Goal: Task Accomplishment & Management: Manage account settings

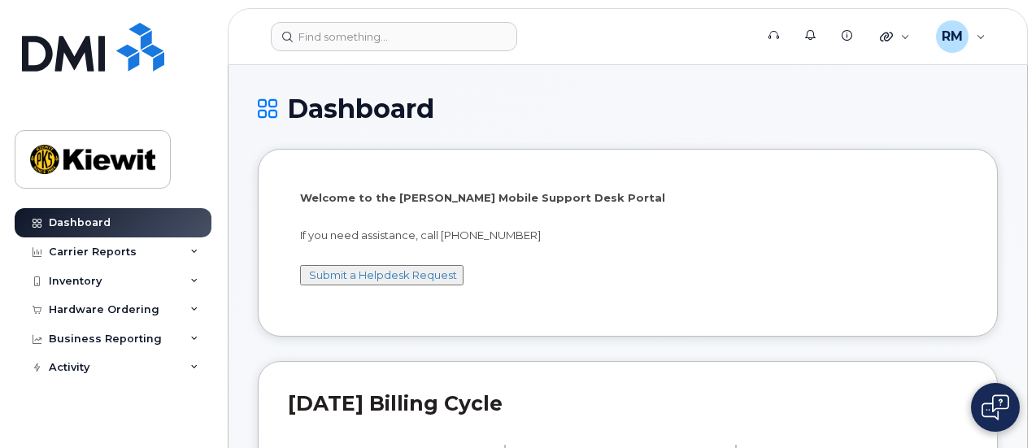
click at [999, 402] on img at bounding box center [995, 407] width 28 height 26
click at [411, 412] on h2 "[DATE] Billing Cycle" at bounding box center [628, 403] width 680 height 24
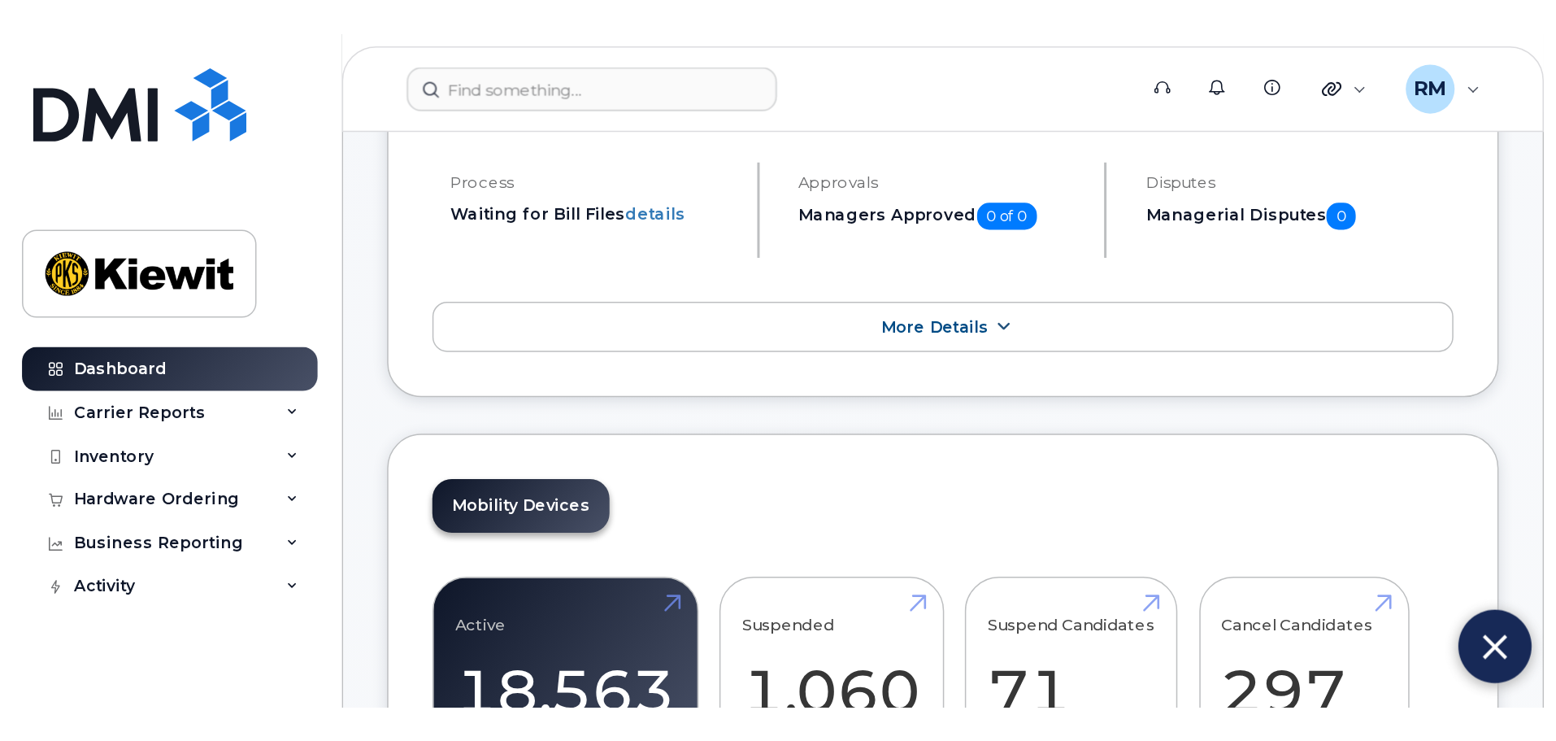
scroll to position [325, 0]
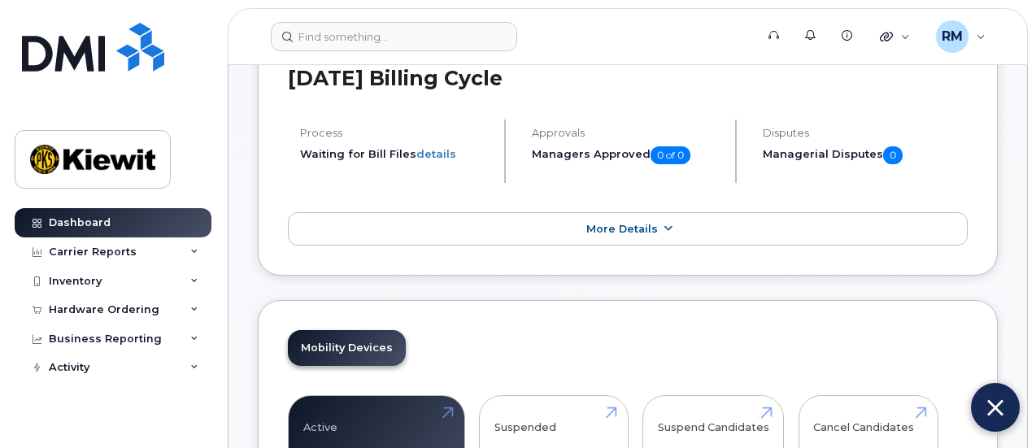
click at [614, 228] on span "More Details" at bounding box center [622, 229] width 72 height 12
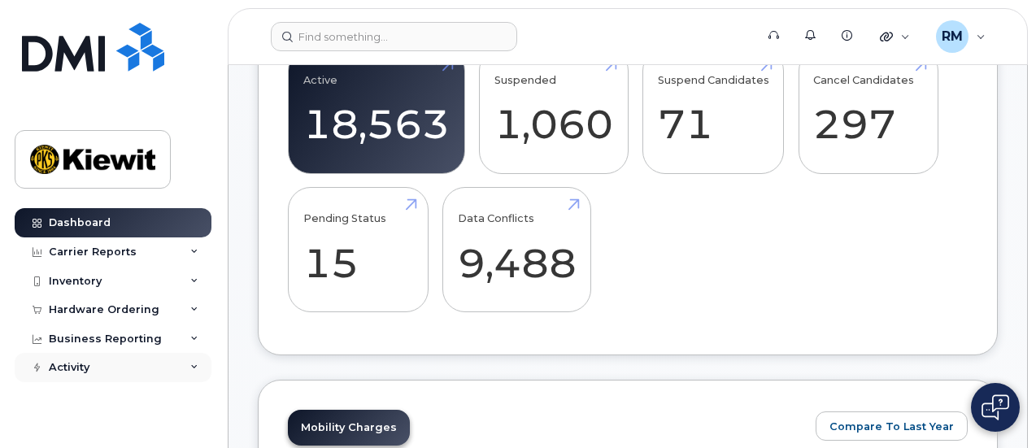
scroll to position [850, 0]
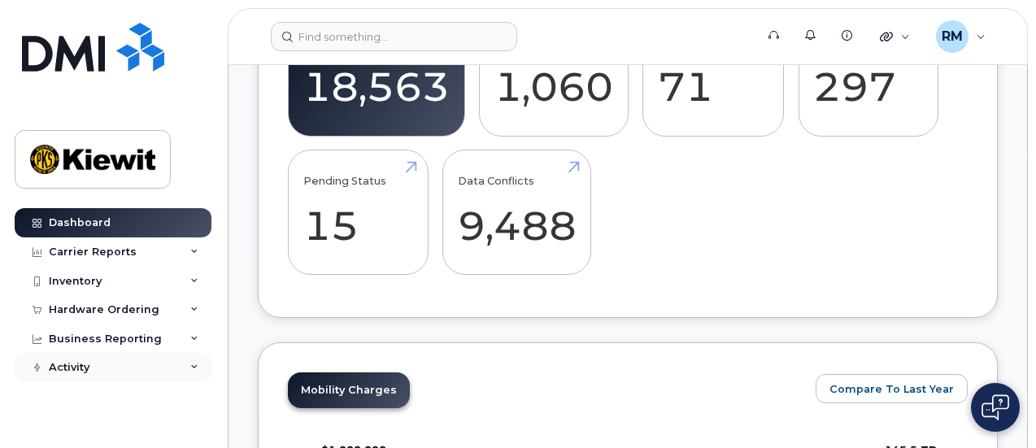
click at [120, 360] on div "Activity" at bounding box center [113, 367] width 197 height 29
click at [111, 345] on div "Business Reporting" at bounding box center [113, 338] width 197 height 29
click at [114, 314] on div "Hardware Ordering" at bounding box center [113, 309] width 197 height 29
click at [85, 277] on div "Inventory" at bounding box center [75, 281] width 53 height 13
click at [98, 239] on div "Carrier Reports" at bounding box center [113, 251] width 197 height 29
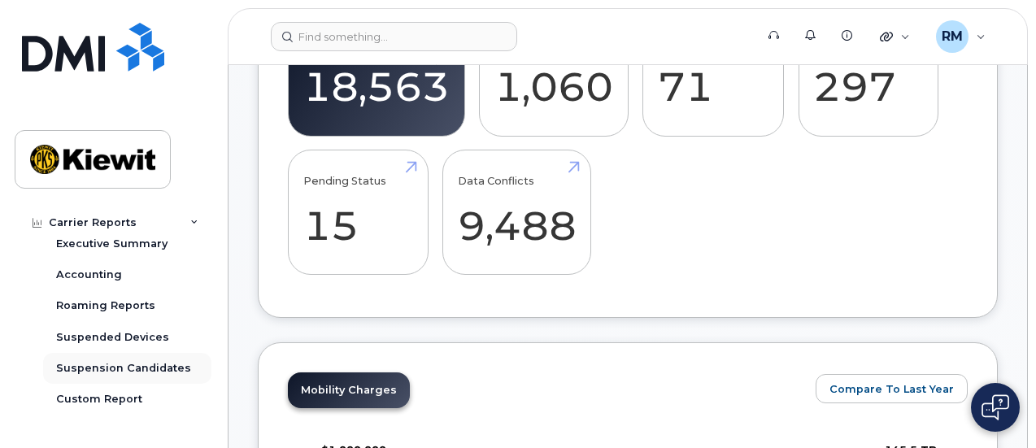
scroll to position [244, 0]
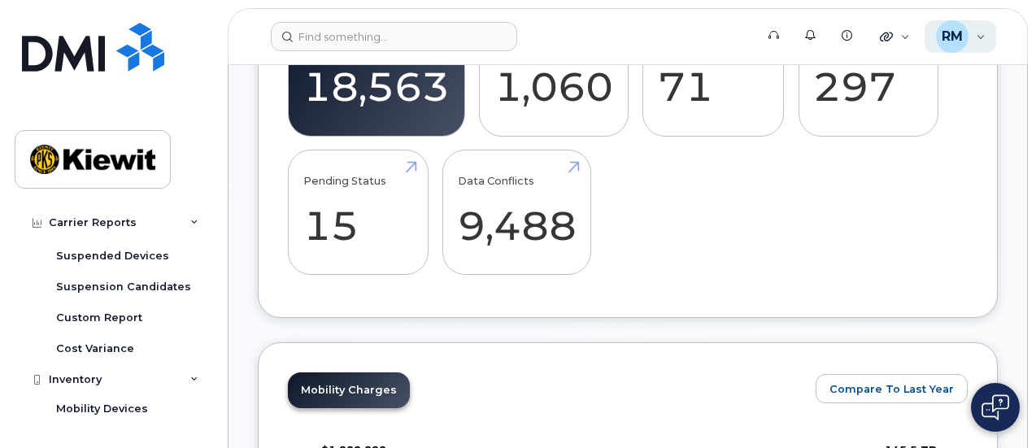
click at [984, 41] on div "RM Ryan Mckeever Wireless Admin" at bounding box center [960, 36] width 72 height 33
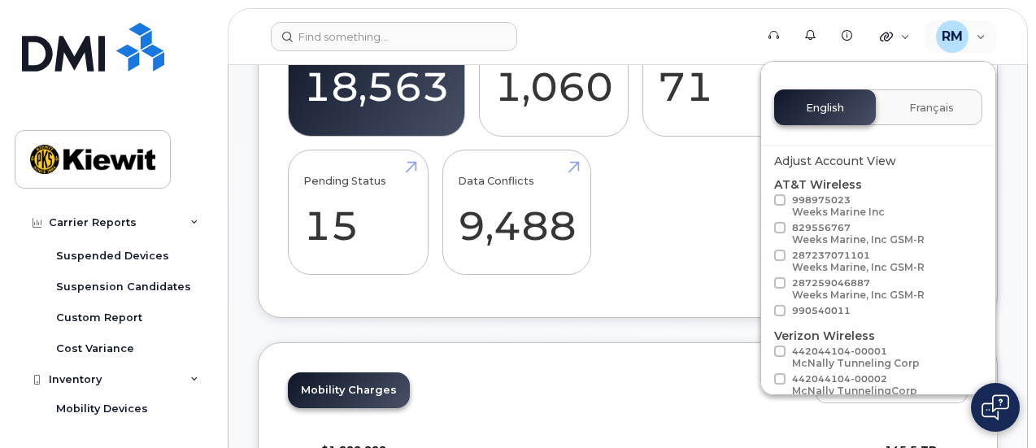
click at [857, 68] on div "English Français Adjust Account View AT&T Wireless 998975023 Weeks Marine Inc 8…" at bounding box center [878, 228] width 236 height 334
click at [979, 29] on div "RM Ryan Mckeever Wireless Admin" at bounding box center [960, 36] width 72 height 33
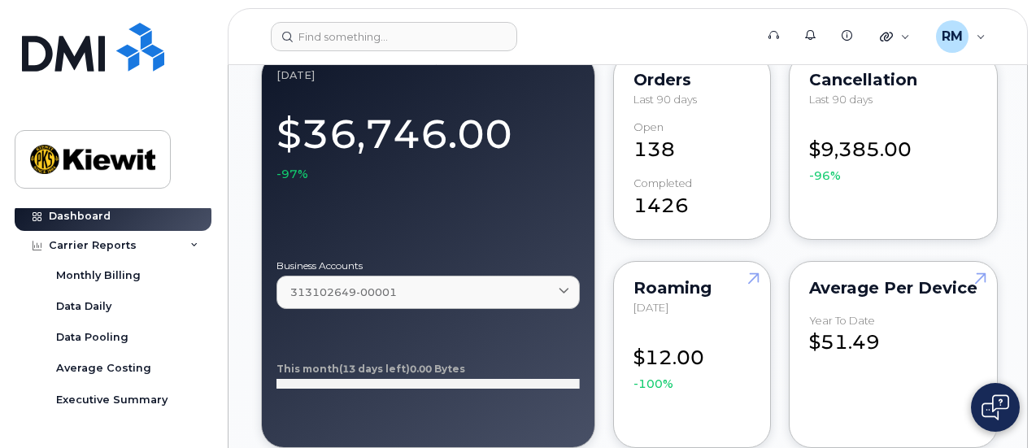
scroll to position [0, 0]
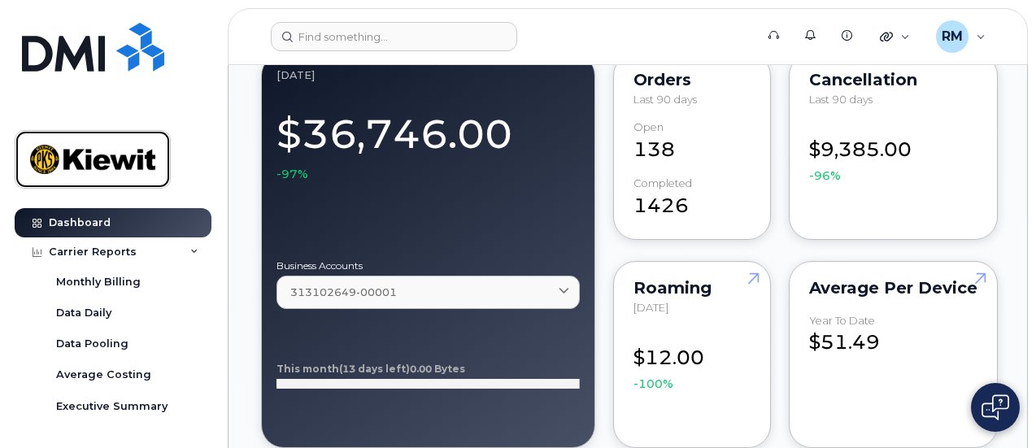
click at [107, 149] on img at bounding box center [92, 159] width 125 height 47
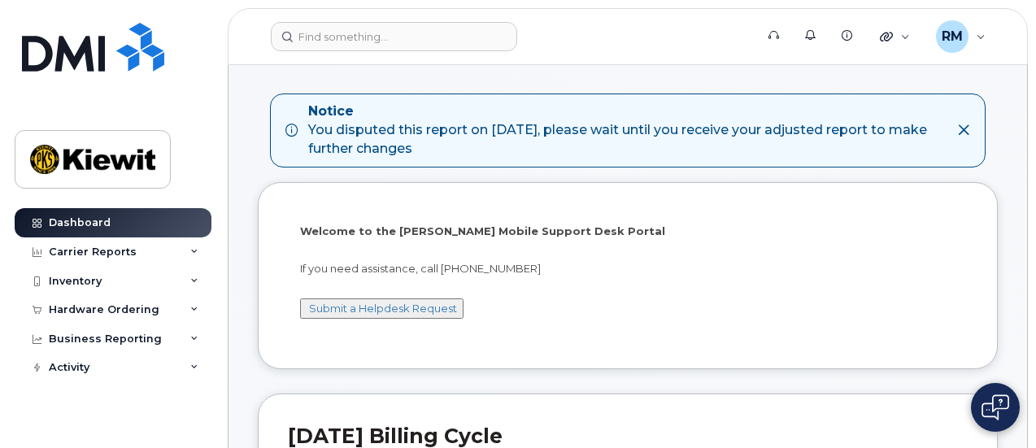
scroll to position [81, 0]
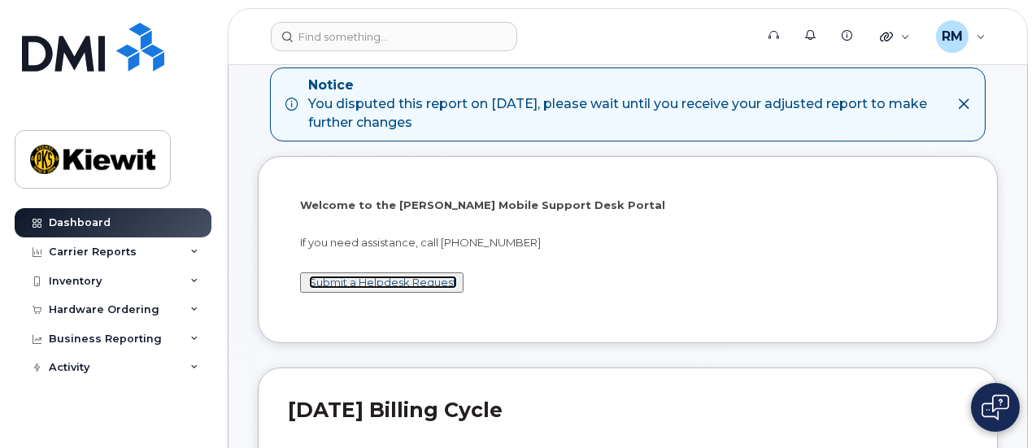
click at [362, 277] on link "Submit a Helpdesk Request" at bounding box center [383, 282] width 148 height 13
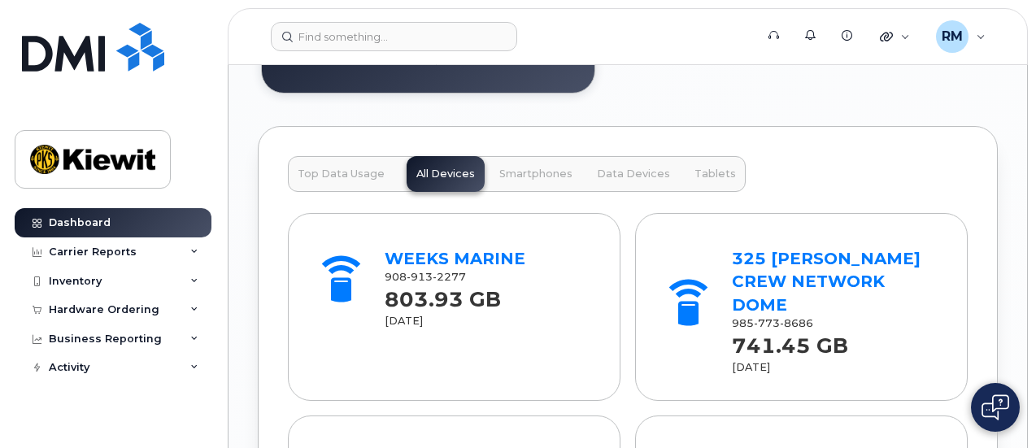
scroll to position [2098, 0]
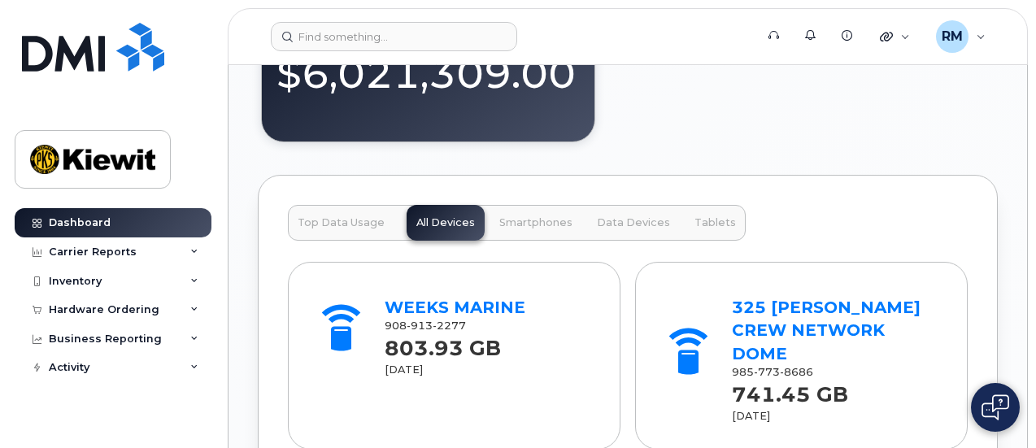
click at [334, 218] on span "Top Data Usage" at bounding box center [341, 222] width 87 height 13
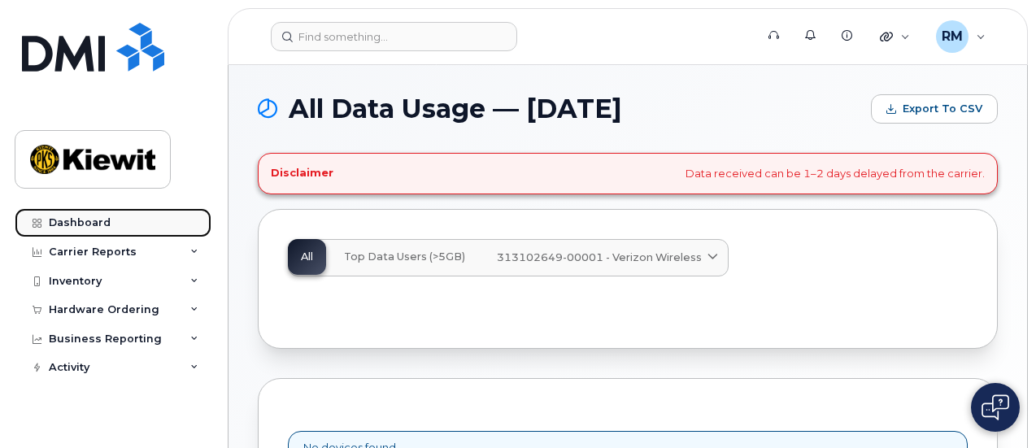
click at [84, 213] on link "Dashboard" at bounding box center [113, 222] width 197 height 29
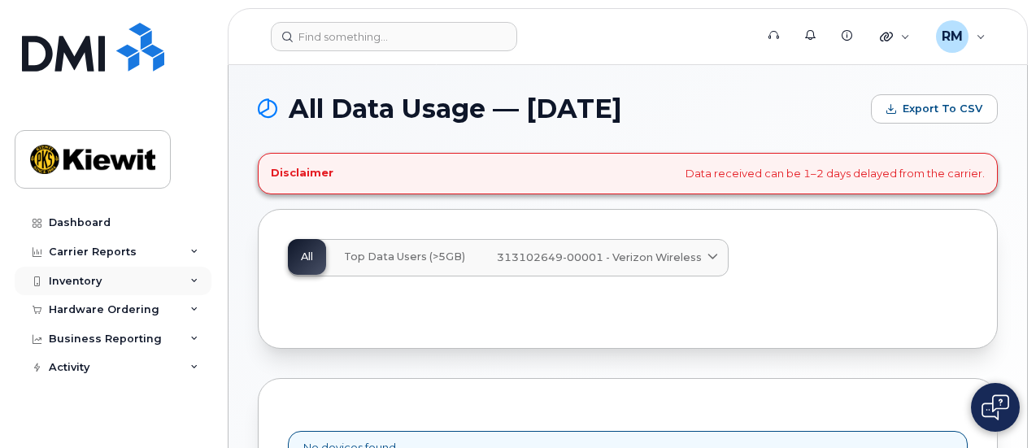
click at [77, 275] on div "Inventory" at bounding box center [75, 281] width 53 height 13
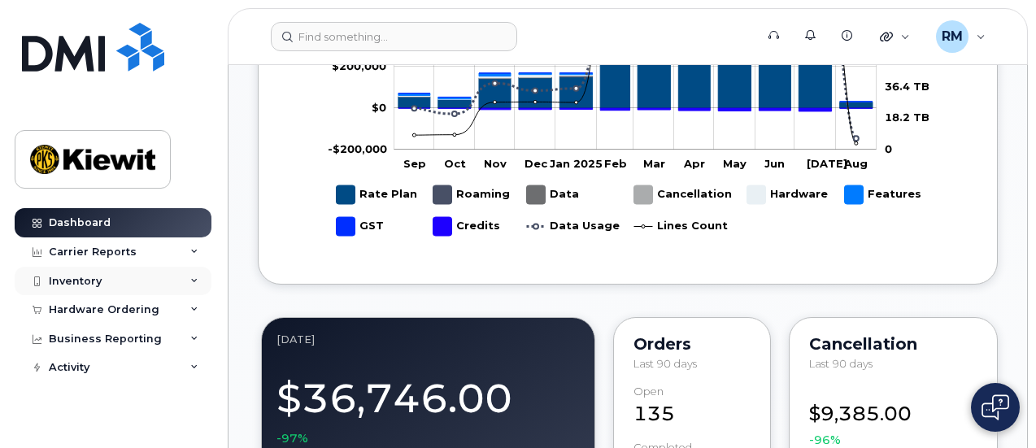
scroll to position [1301, 0]
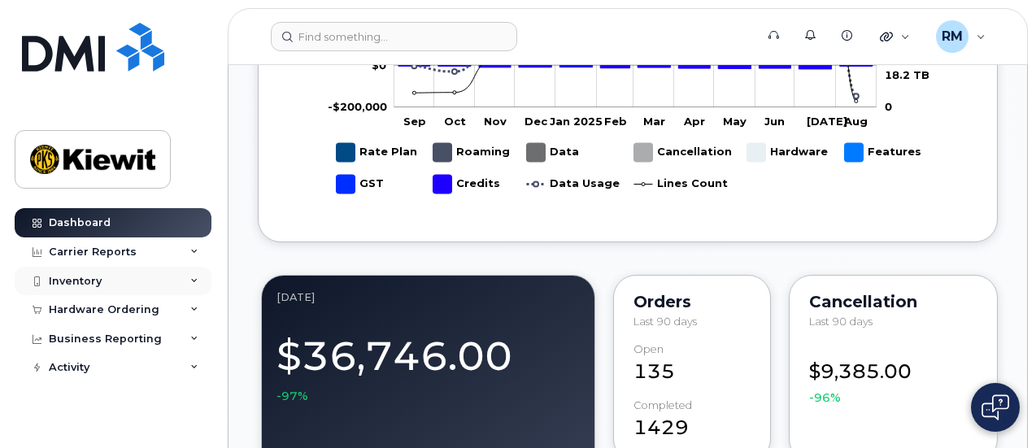
click at [92, 277] on div "Inventory" at bounding box center [75, 281] width 53 height 13
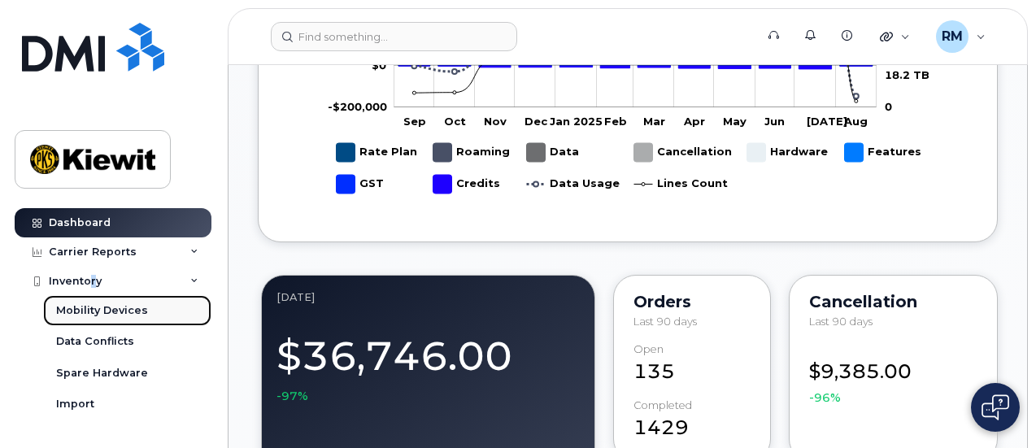
click at [89, 311] on div "Mobility Devices" at bounding box center [102, 310] width 92 height 15
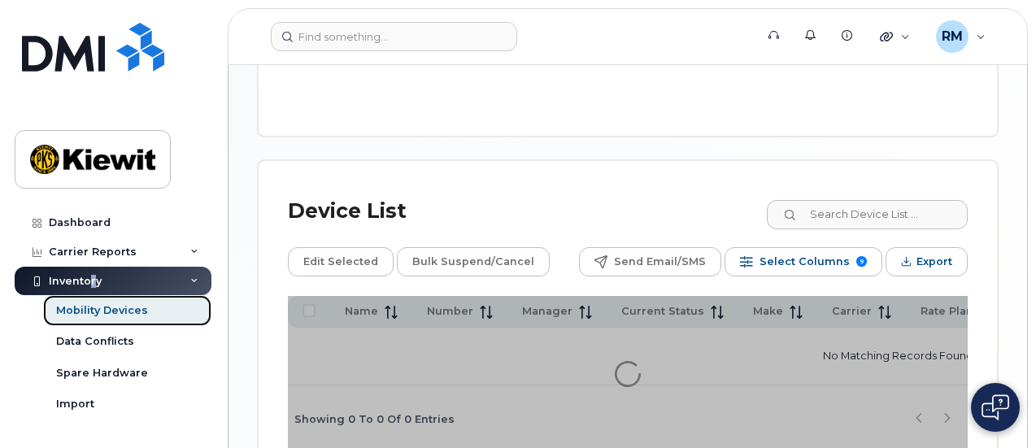
scroll to position [824, 0]
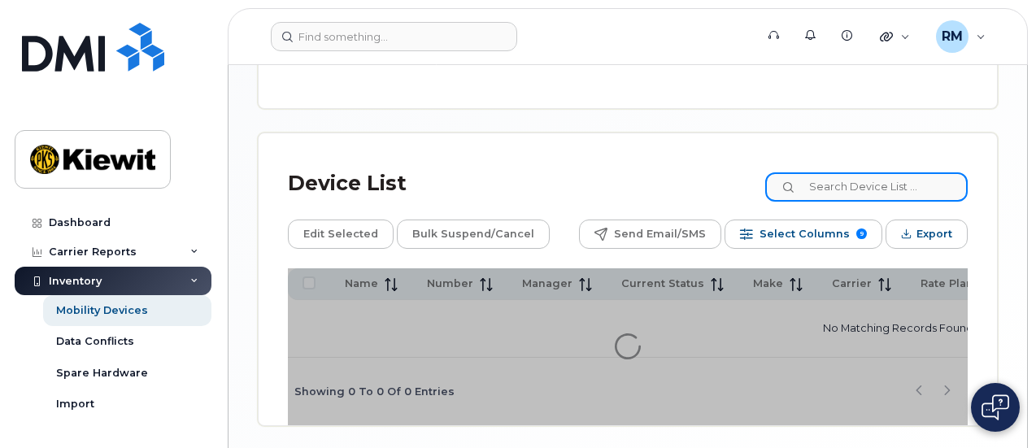
click at [849, 172] on input at bounding box center [866, 186] width 202 height 29
type input "1"
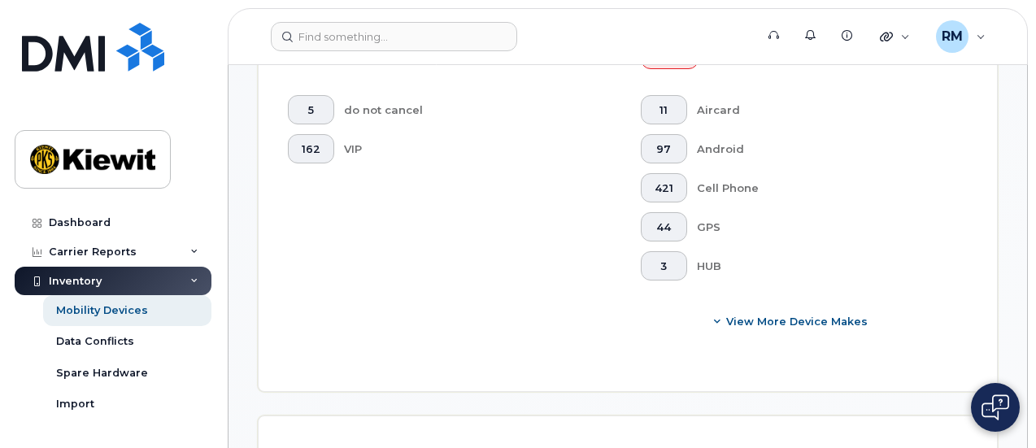
scroll to position [865, 0]
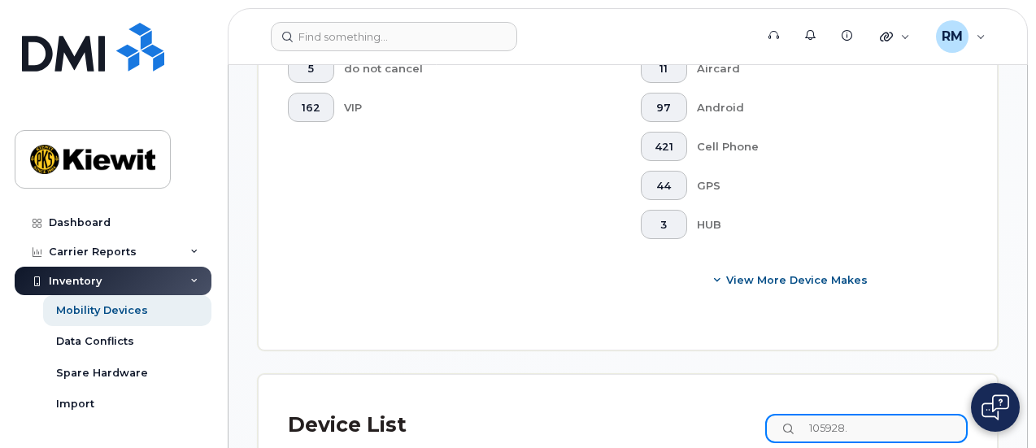
type input "105928"
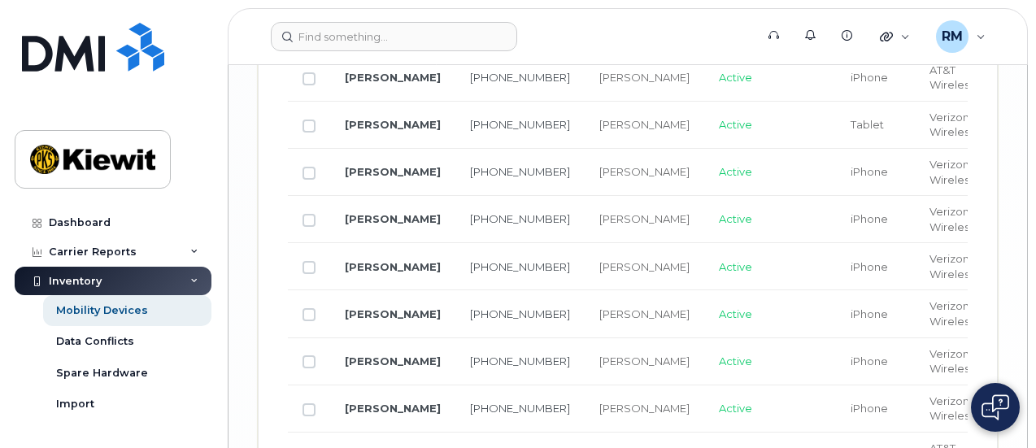
scroll to position [2654, 0]
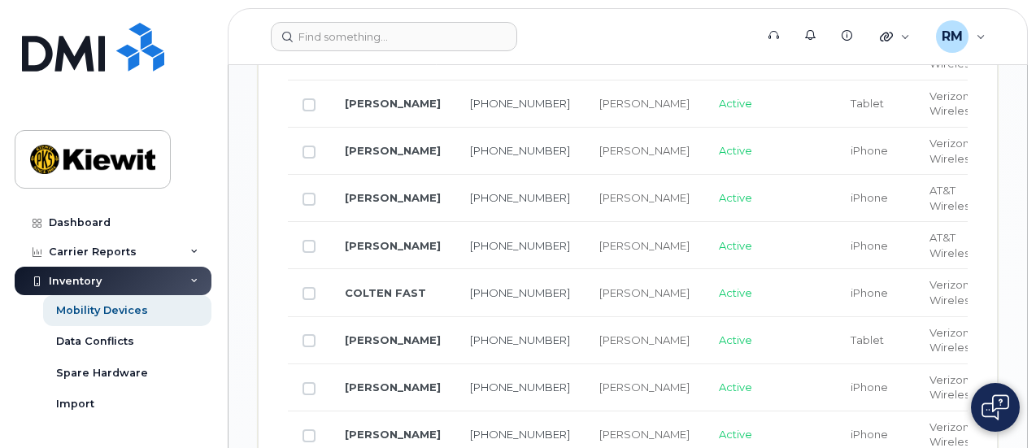
scroll to position [1434, 0]
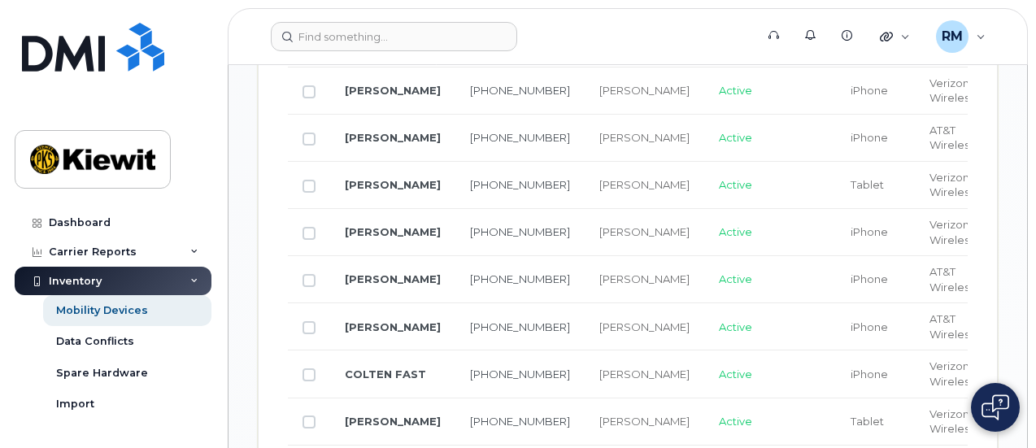
drag, startPoint x: 411, startPoint y: 240, endPoint x: 345, endPoint y: 206, distance: 74.9
copy link "[PERSON_NAME]"
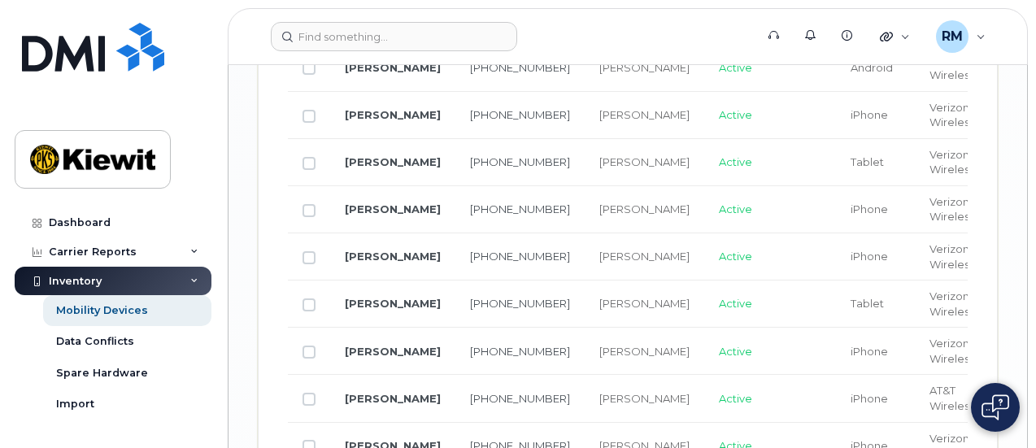
scroll to position [2247, 0]
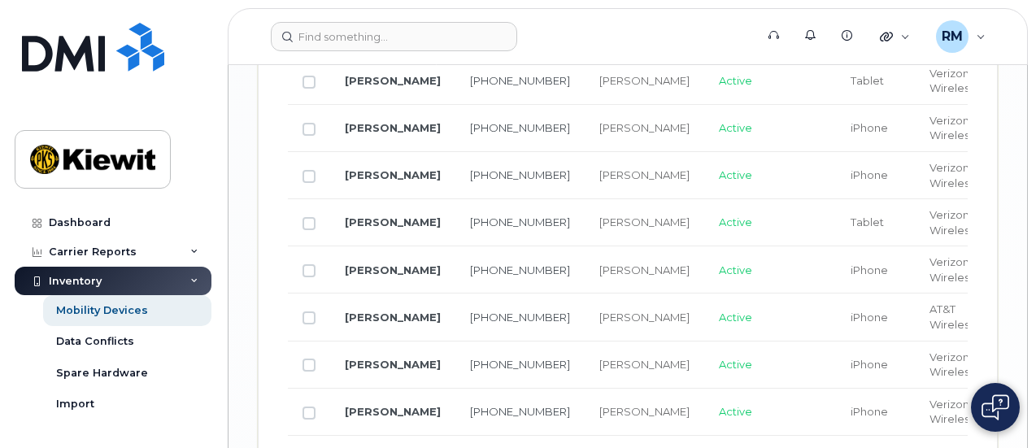
checkbox input "true"
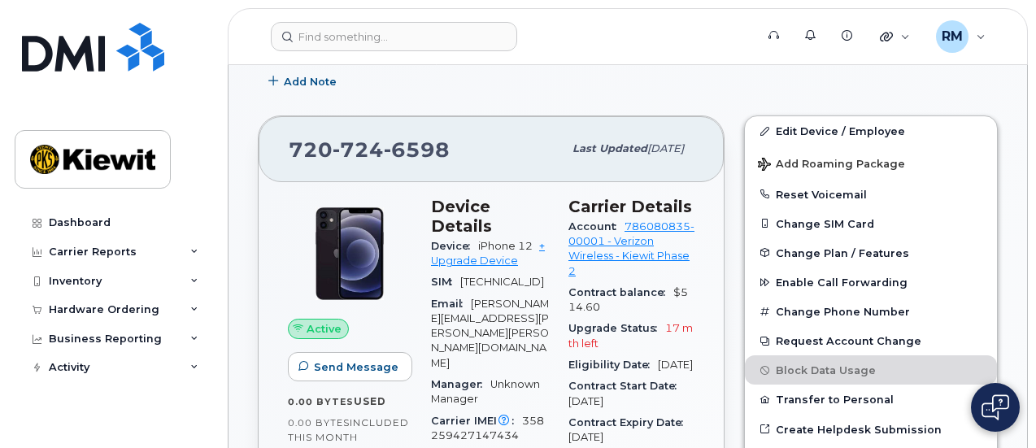
scroll to position [370, 0]
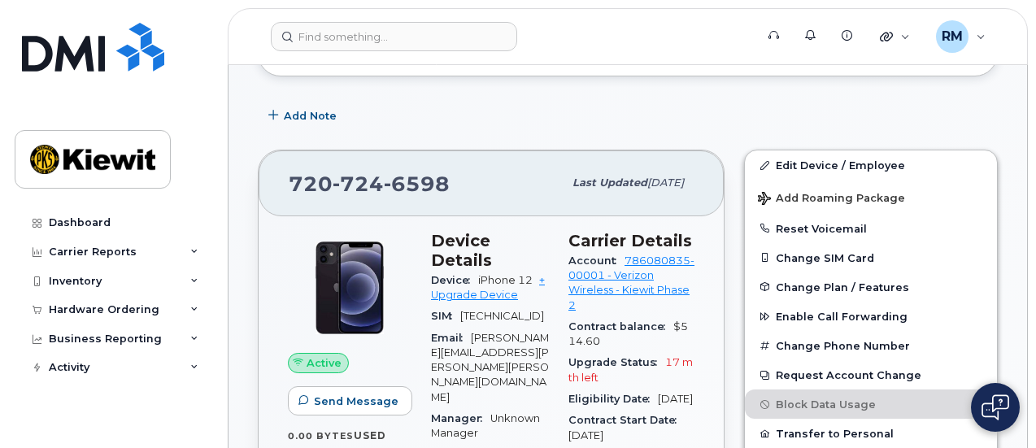
click at [313, 358] on span "Active" at bounding box center [324, 362] width 35 height 15
click at [314, 358] on span "Active" at bounding box center [324, 362] width 35 height 15
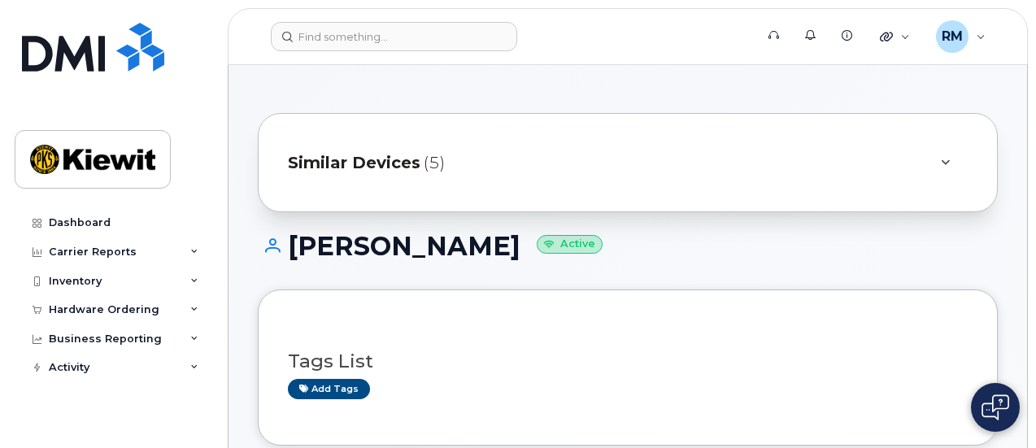
scroll to position [0, 0]
click at [537, 245] on small "Active" at bounding box center [570, 245] width 66 height 19
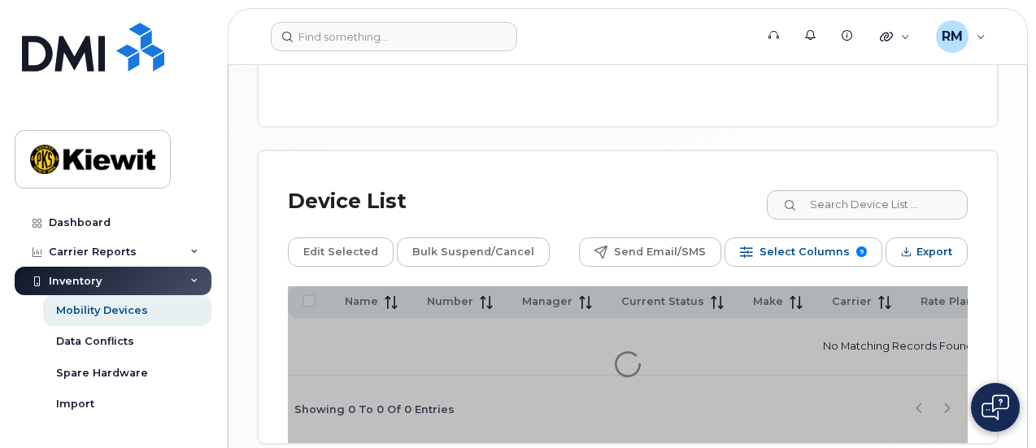
scroll to position [824, 0]
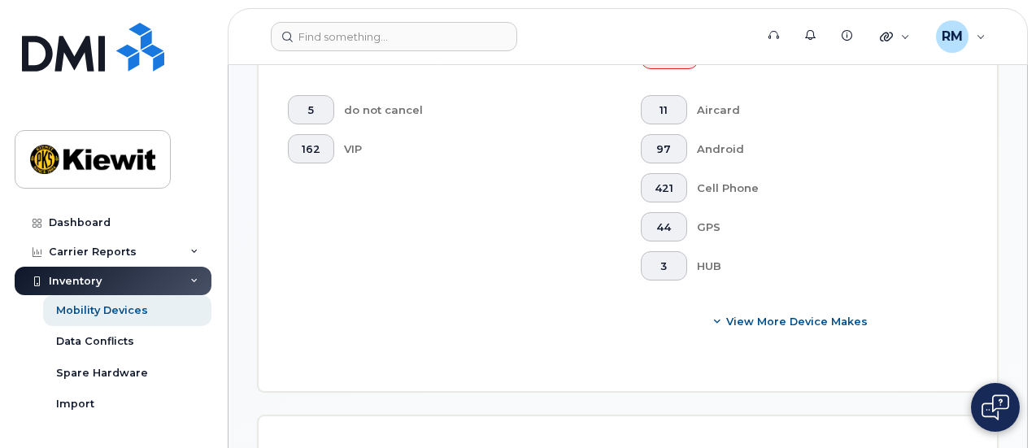
scroll to position [865, 0]
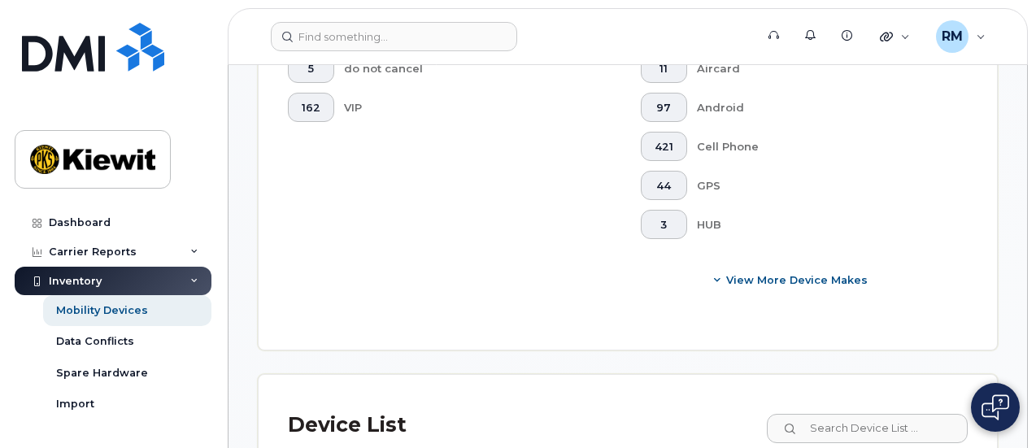
click at [905, 404] on div "Device List" at bounding box center [628, 425] width 680 height 42
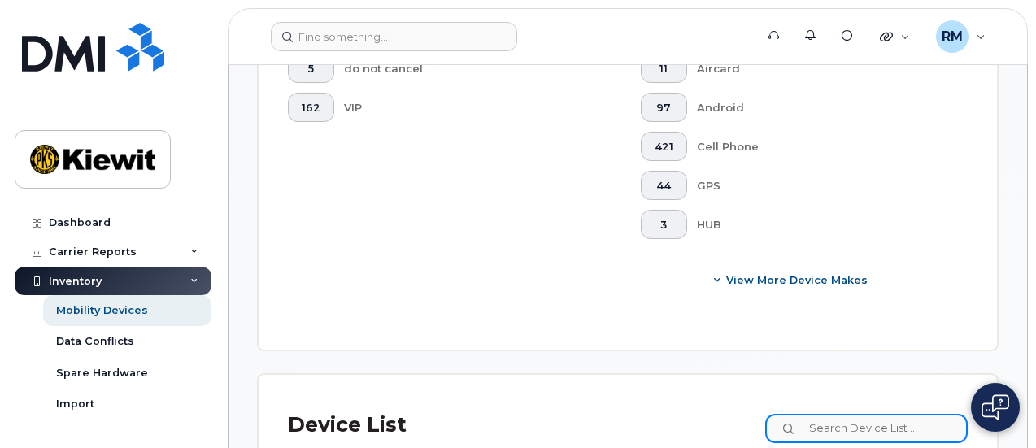
click at [891, 414] on input at bounding box center [866, 428] width 202 height 29
type input "105928"
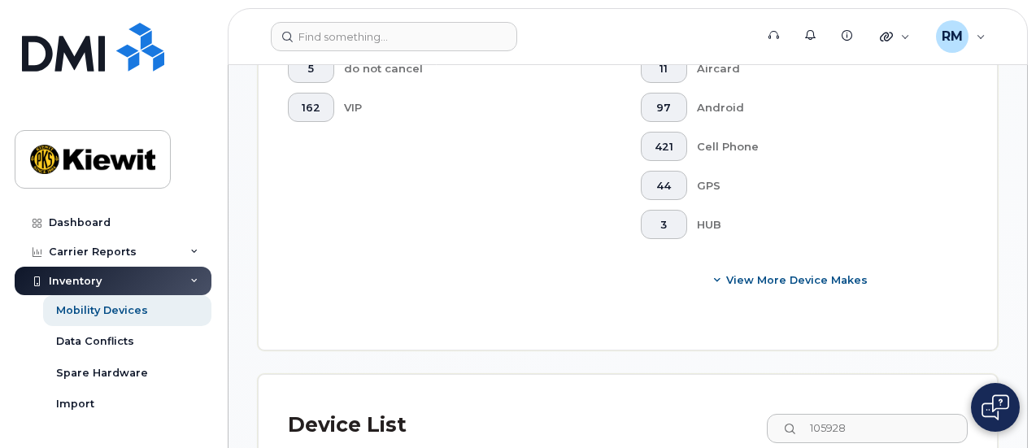
checkbox input "true"
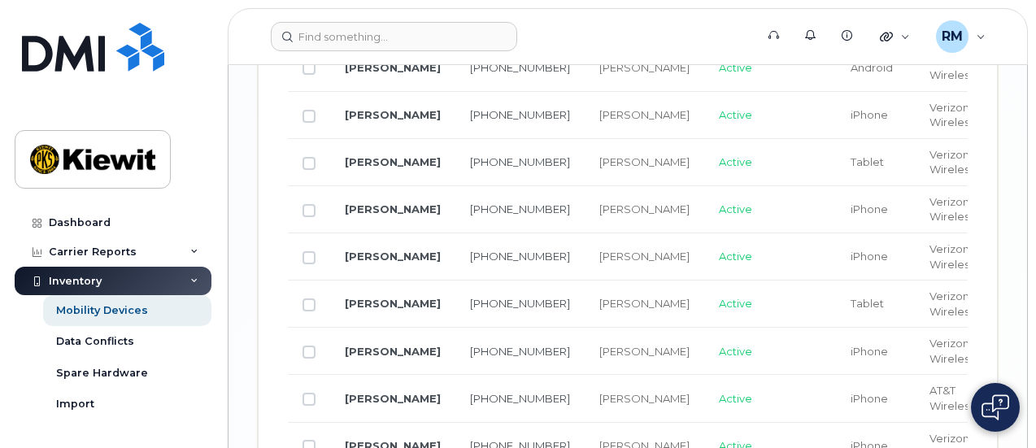
scroll to position [2247, 0]
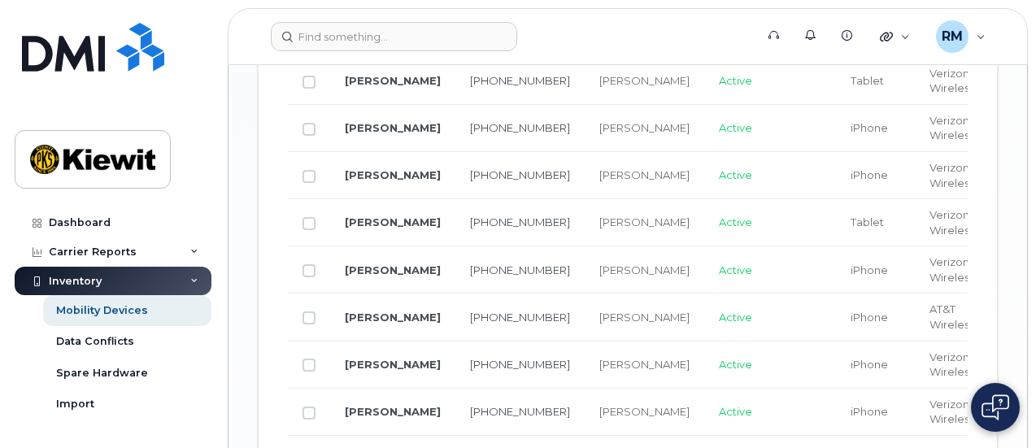
checkbox input "true"
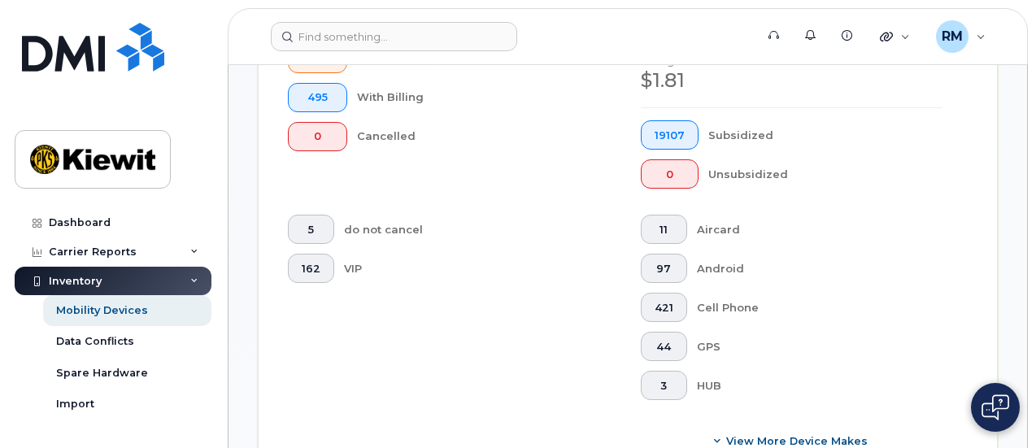
scroll to position [784, 0]
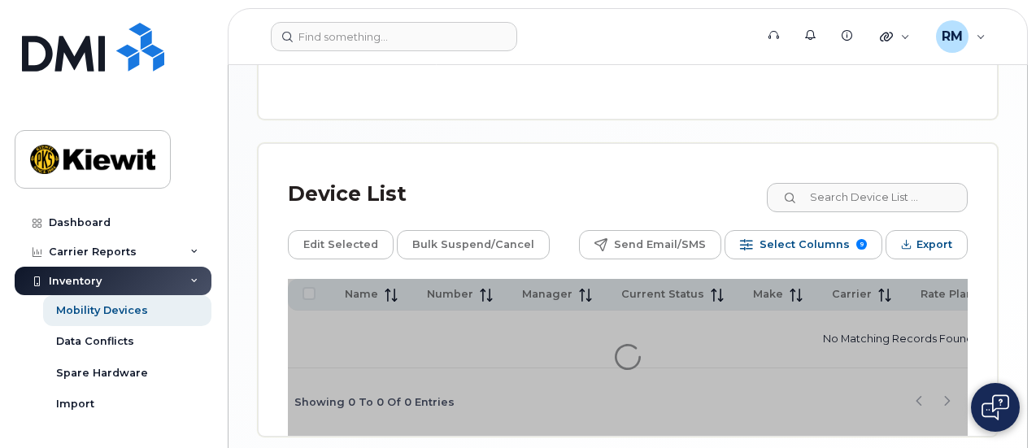
scroll to position [824, 0]
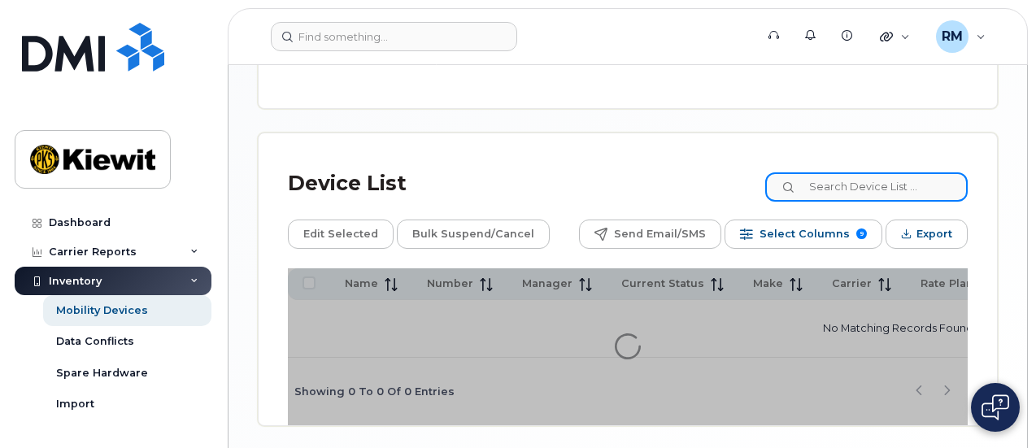
click at [870, 172] on input at bounding box center [866, 186] width 202 height 29
type input "105928"
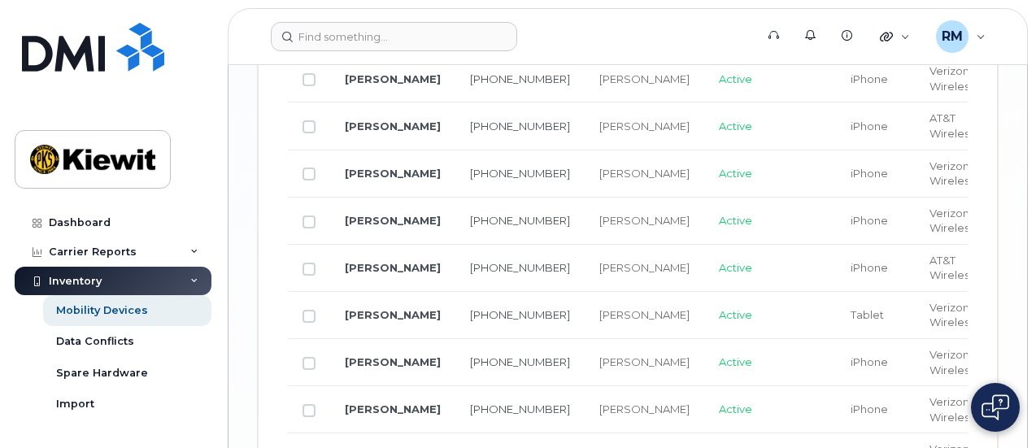
scroll to position [2491, 0]
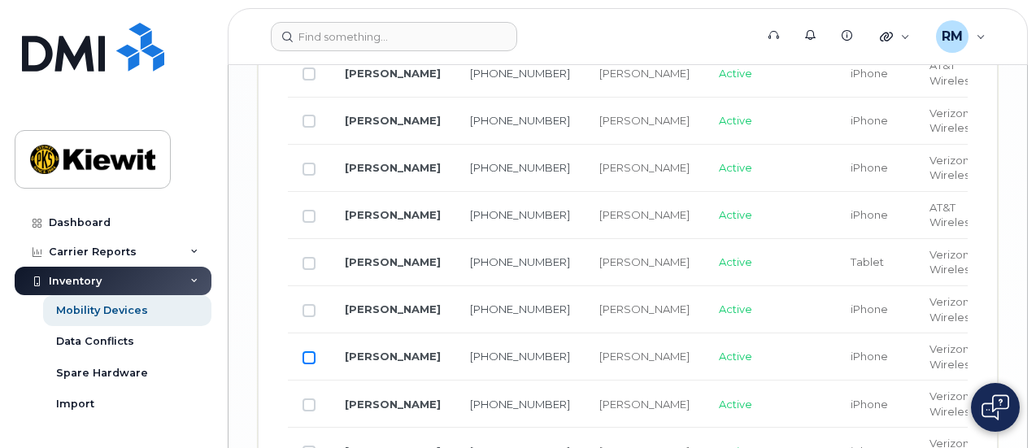
click at [309, 351] on input "Row Unselected" at bounding box center [308, 357] width 13 height 13
checkbox input "true"
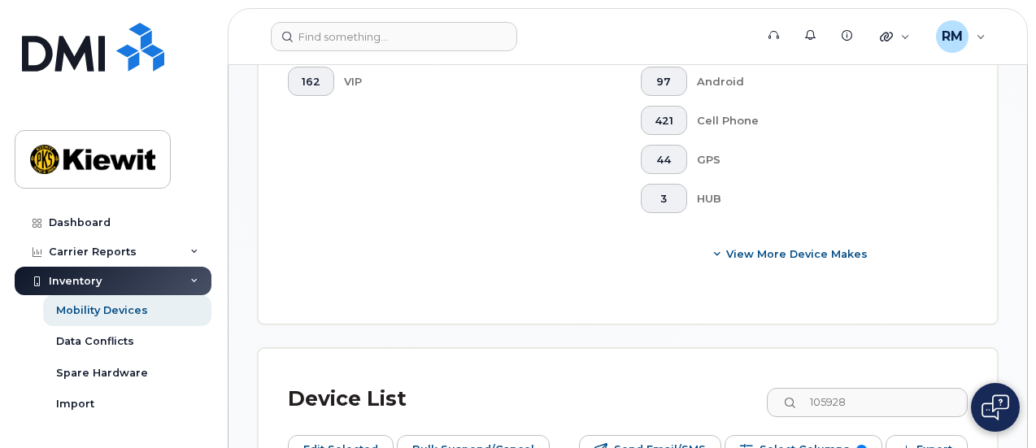
scroll to position [865, 0]
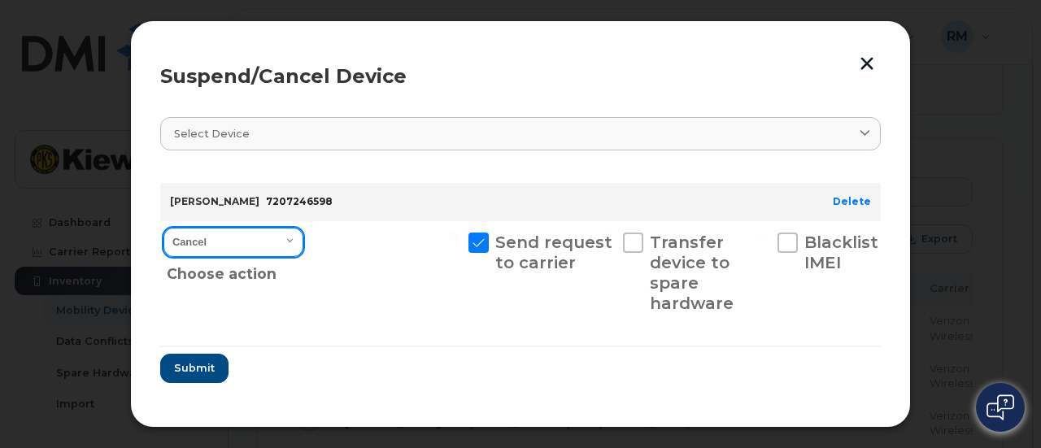
click at [274, 242] on select "Cancel Suspend - Reduced Rate Suspend - Full Rate Suspend - Lost Device/Stolen …" at bounding box center [233, 242] width 140 height 29
click at [163, 228] on select "Cancel Suspend - Reduced Rate Suspend - Full Rate Suspend - Lost Device/Stolen …" at bounding box center [233, 242] width 140 height 29
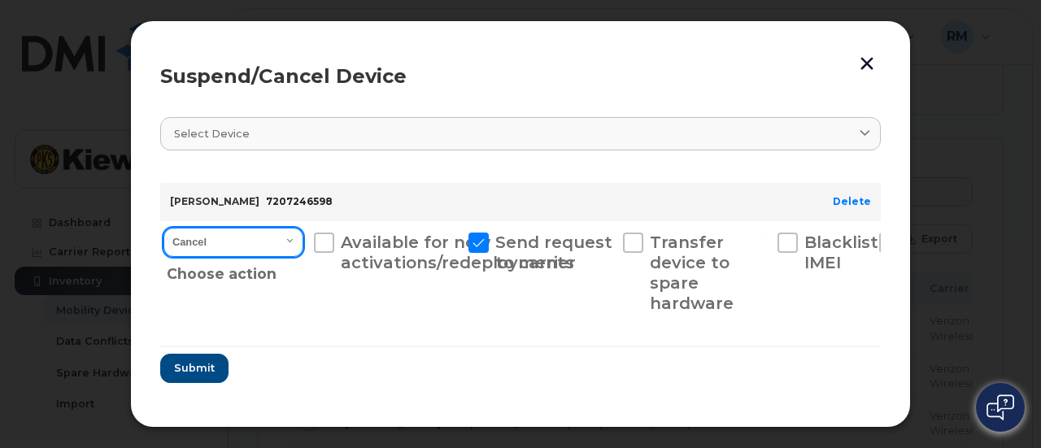
click at [230, 236] on select "Cancel Suspend - Reduced Rate Suspend - Full Rate Suspend - Lost Device/Stolen …" at bounding box center [233, 242] width 140 height 29
select select "[object Object]"
click at [163, 228] on select "Cancel Suspend - Reduced Rate Suspend - Full Rate Suspend - Lost Device/Stolen …" at bounding box center [233, 242] width 140 height 29
click at [327, 241] on span at bounding box center [324, 243] width 20 height 20
click at [302, 241] on input "Available for new activations/redeployments" at bounding box center [298, 237] width 8 height 8
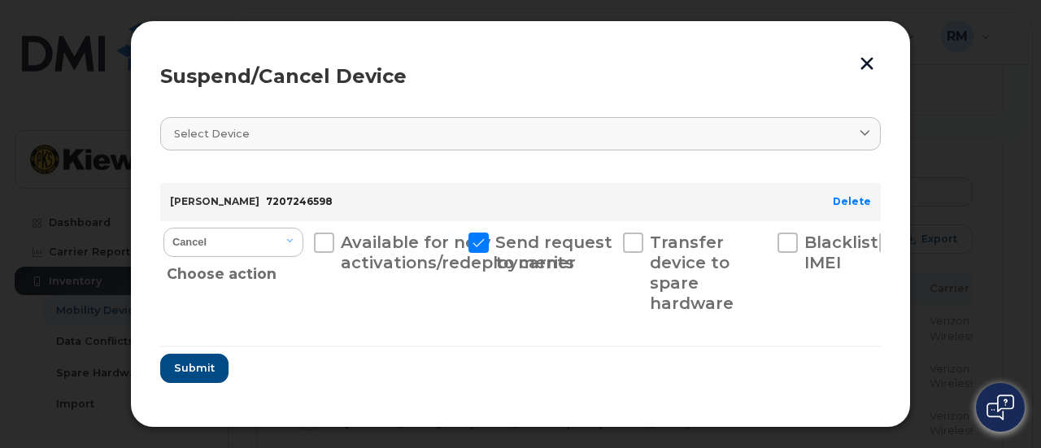
checkbox input "true"
click at [192, 370] on span "Submit" at bounding box center [193, 367] width 41 height 15
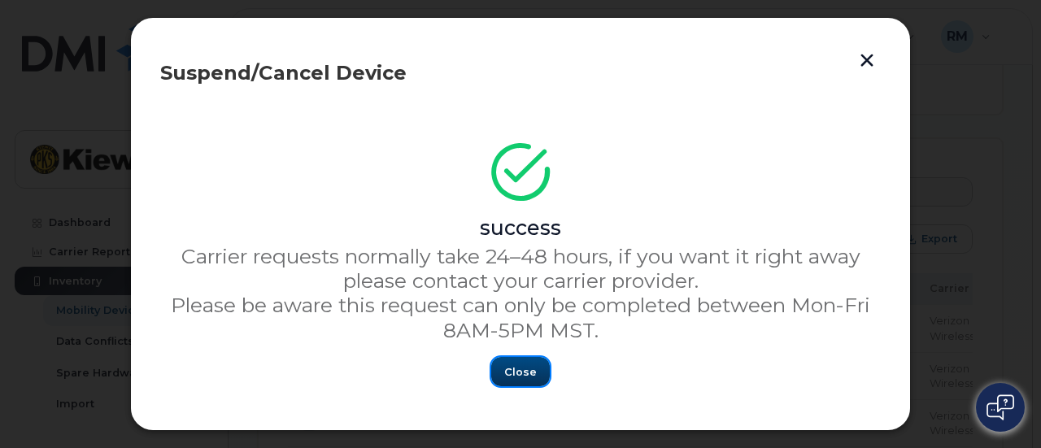
click at [520, 376] on span "Close" at bounding box center [520, 371] width 33 height 15
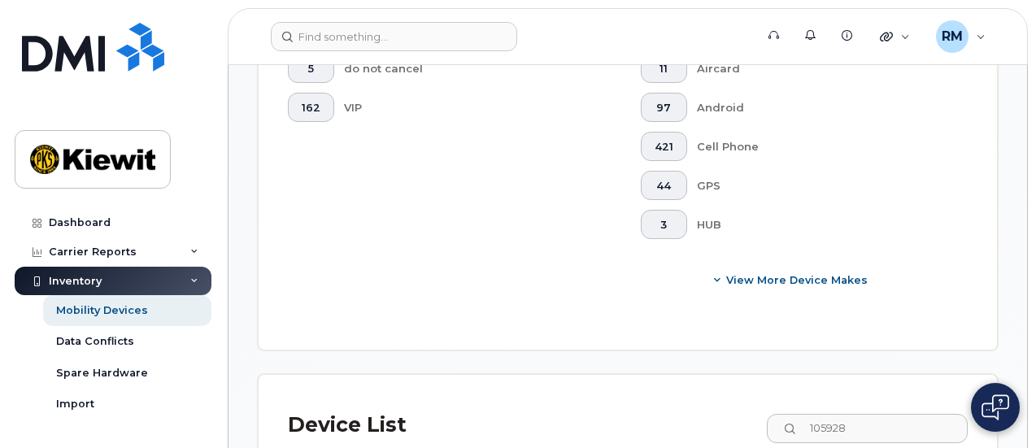
checkbox input "true"
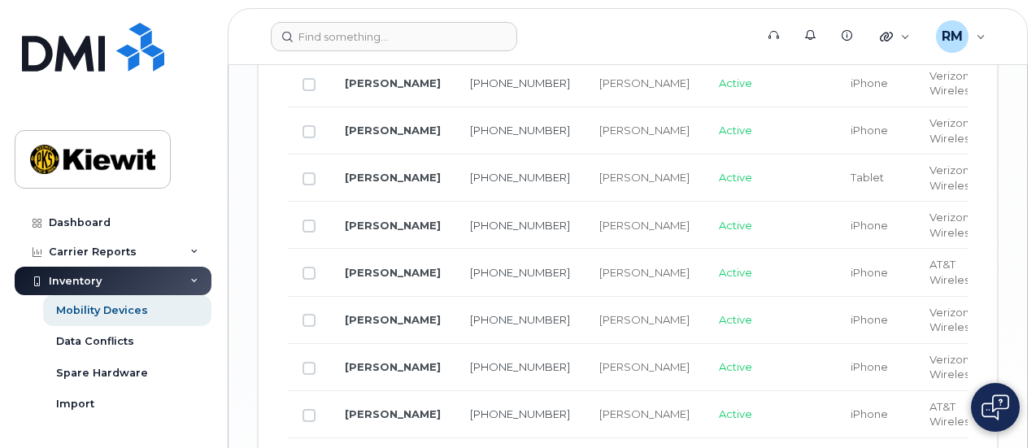
scroll to position [2329, 0]
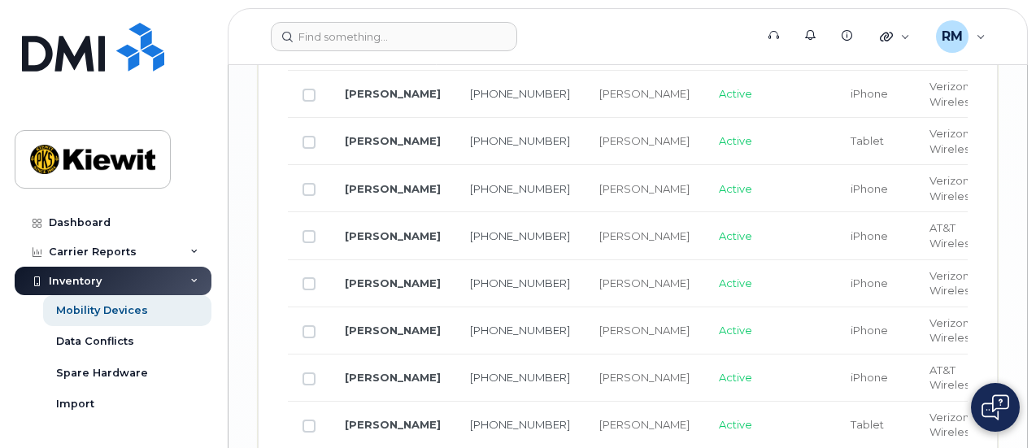
checkbox input "false"
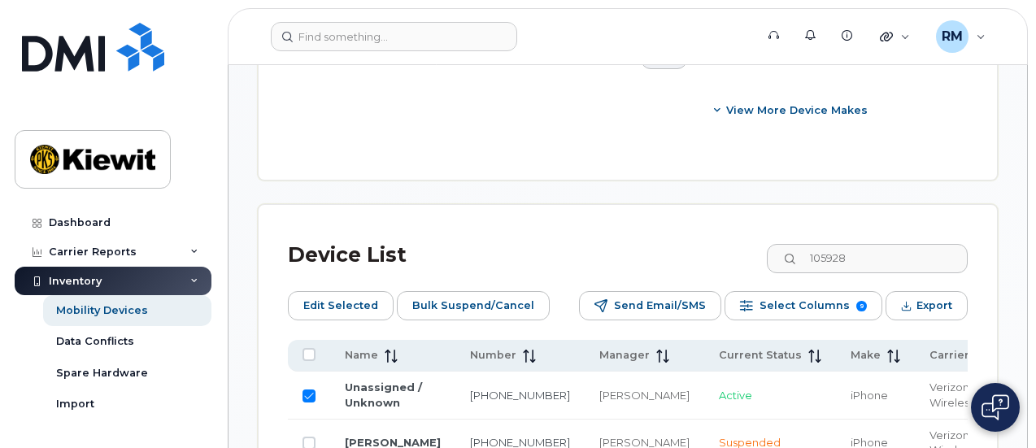
scroll to position [1020, 0]
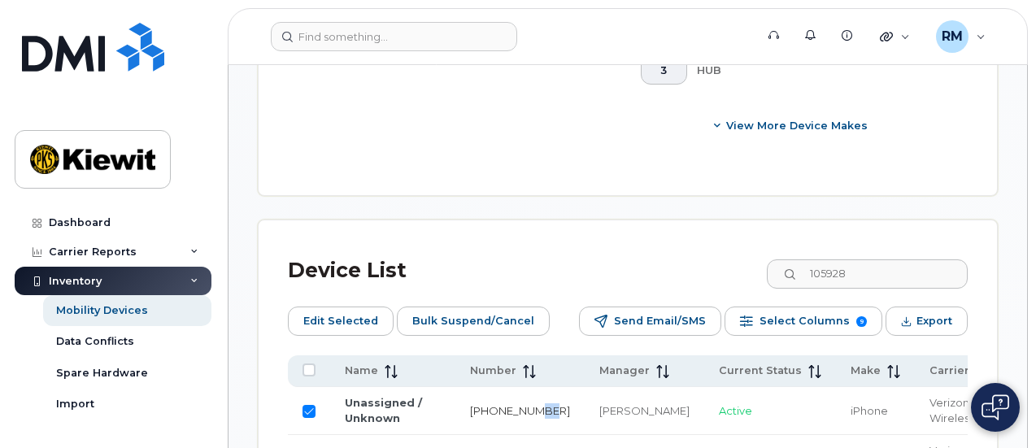
drag, startPoint x: 466, startPoint y: 172, endPoint x: 451, endPoint y: 165, distance: 16.0
click at [455, 387] on td "206-743-2217" at bounding box center [519, 410] width 129 height 47
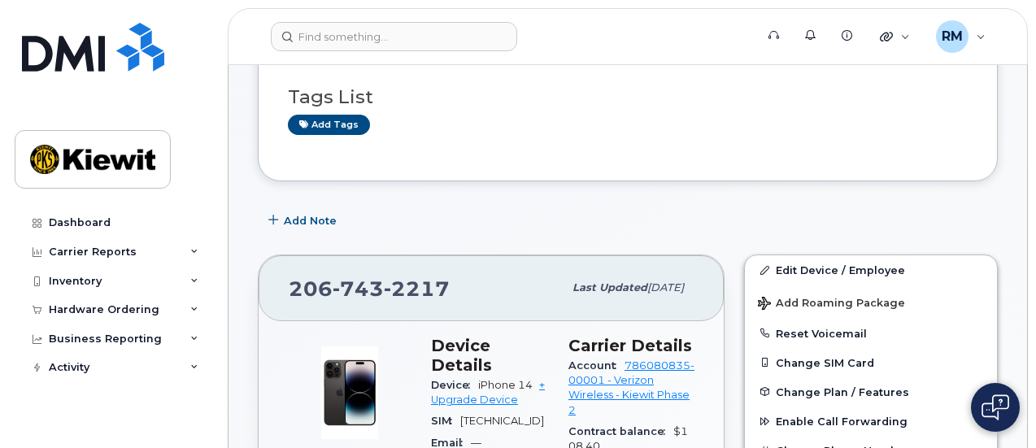
scroll to position [81, 0]
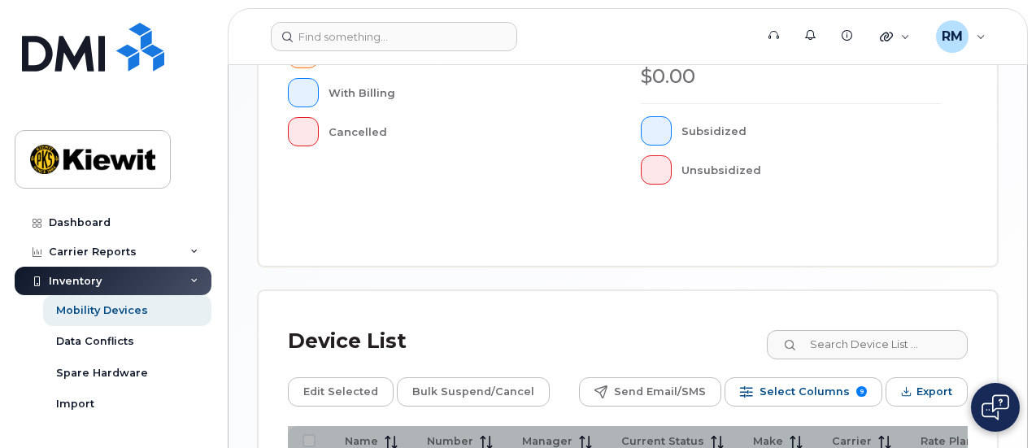
scroll to position [824, 0]
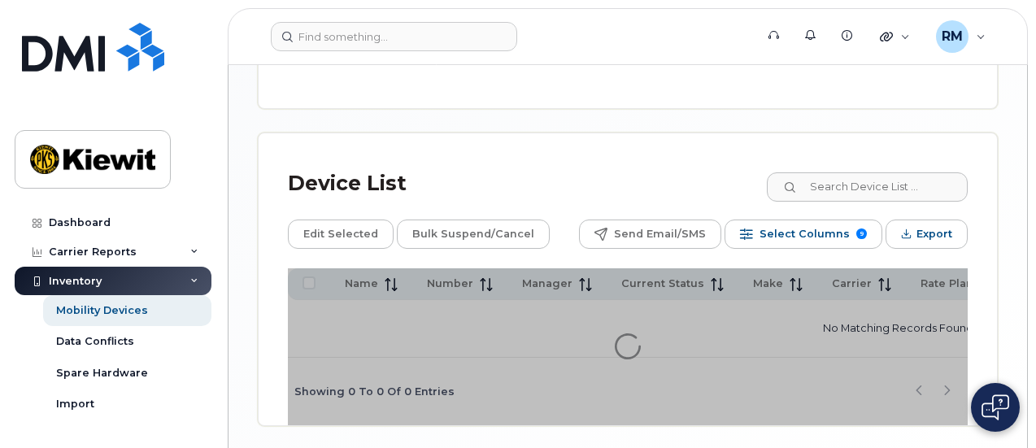
click at [836, 133] on div "Device List Edit Selected Bulk Suspend/Cancel Send Email/SMS Select Columns 9 F…" at bounding box center [628, 279] width 738 height 292
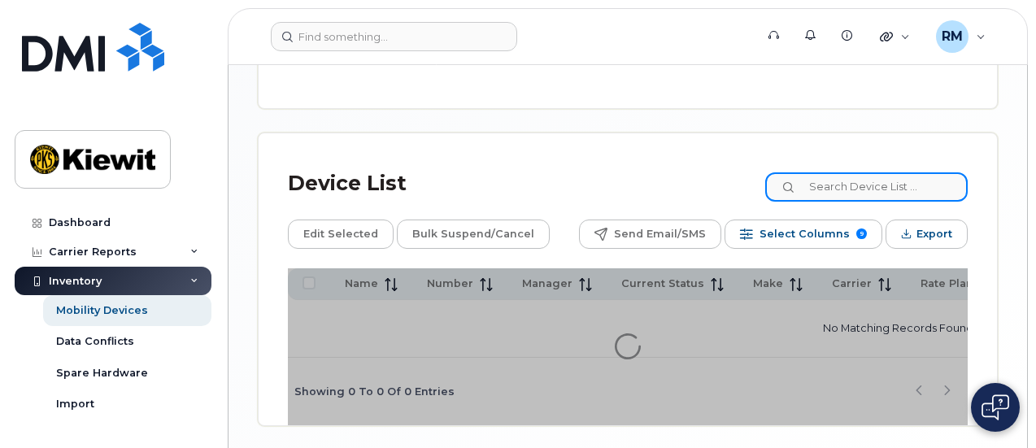
click at [847, 172] on input at bounding box center [866, 186] width 202 height 29
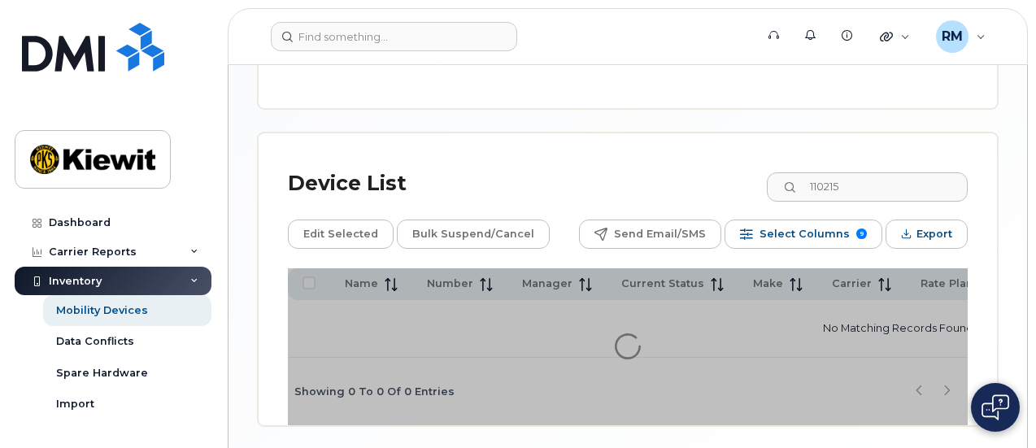
click at [434, 133] on div "Device List 110215 Edit Selected Bulk Suspend/Cancel Send Email/SMS Select Colu…" at bounding box center [628, 279] width 738 height 292
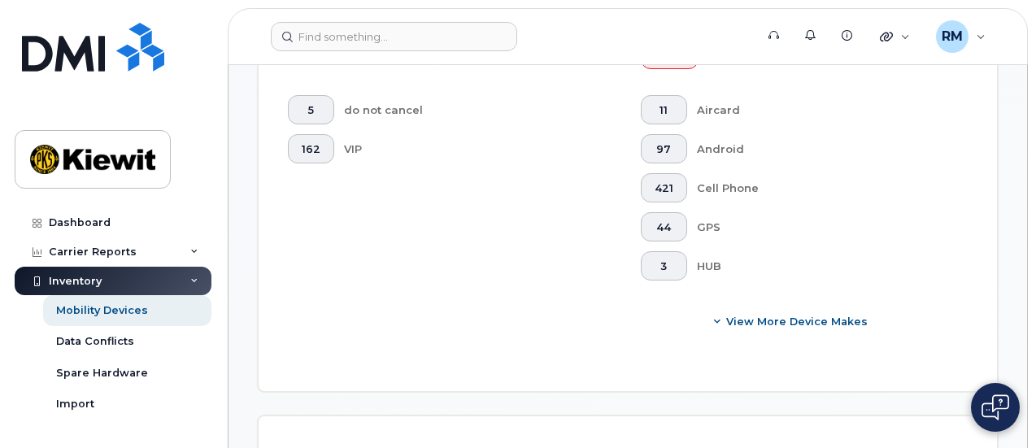
scroll to position [865, 0]
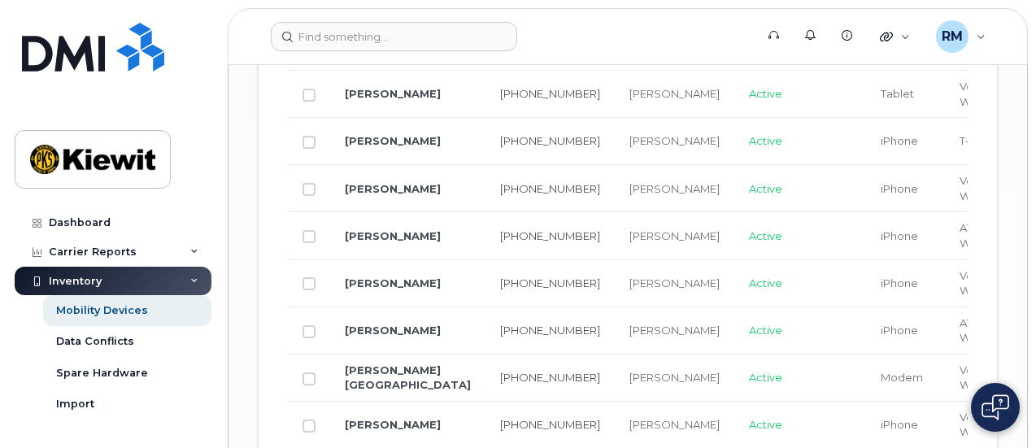
scroll to position [2410, 0]
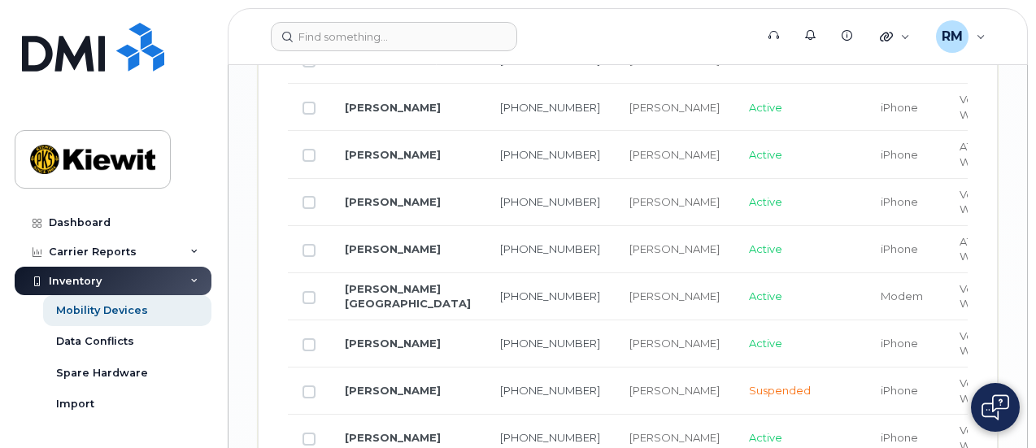
drag, startPoint x: 390, startPoint y: 284, endPoint x: 345, endPoint y: 267, distance: 48.3
copy link "Azaria Jackson"
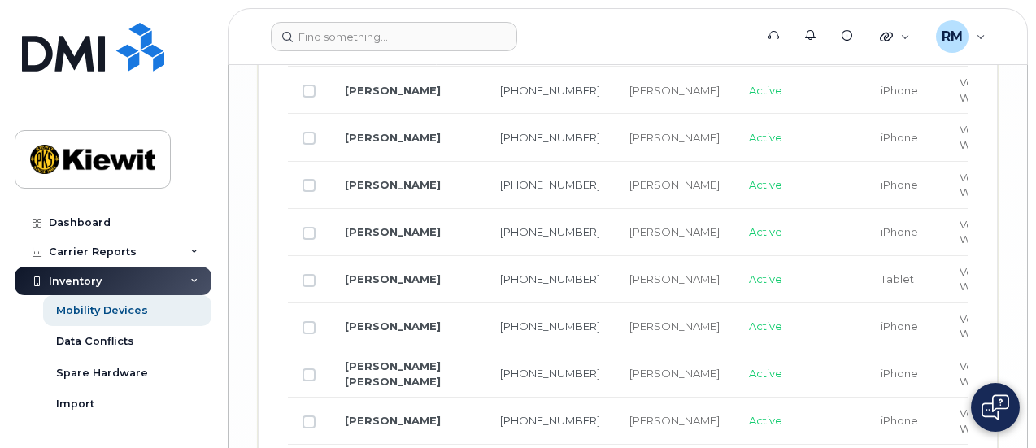
scroll to position [3213, 0]
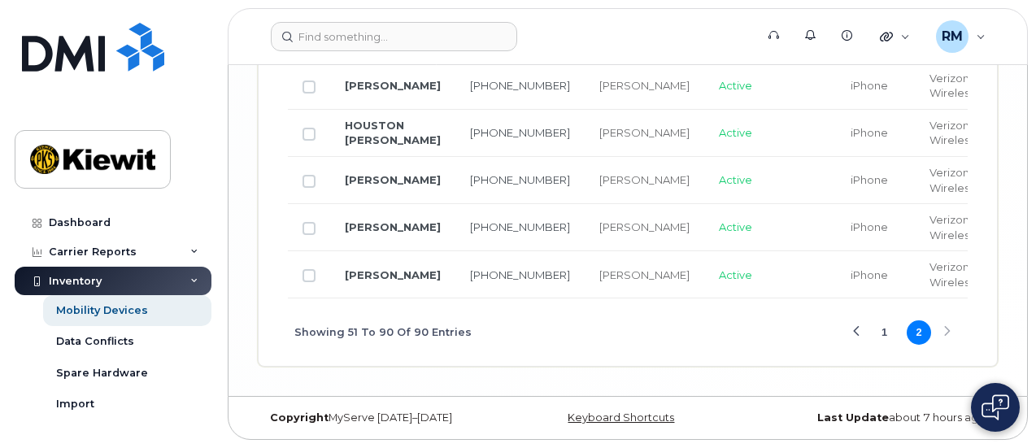
scroll to position [2743, 0]
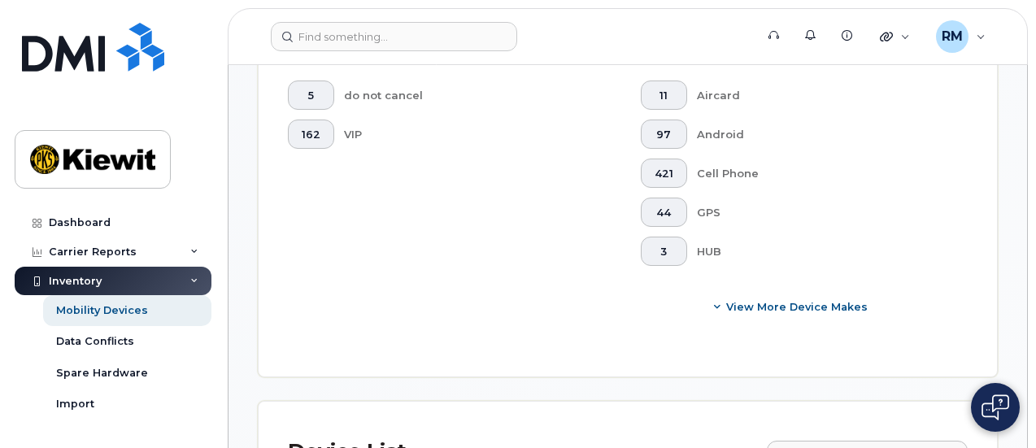
scroll to position [873, 0]
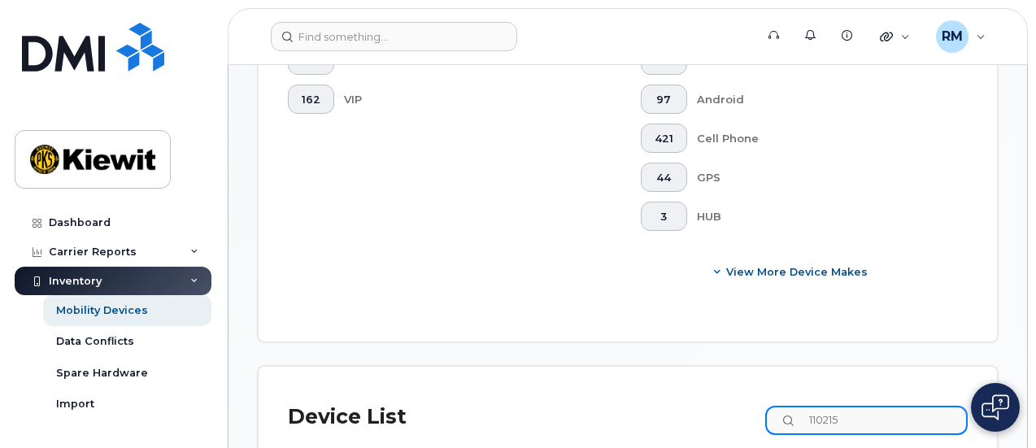
drag, startPoint x: 846, startPoint y: 176, endPoint x: 754, endPoint y: 164, distance: 91.9
click at [769, 396] on div "Device List 110215" at bounding box center [628, 417] width 680 height 42
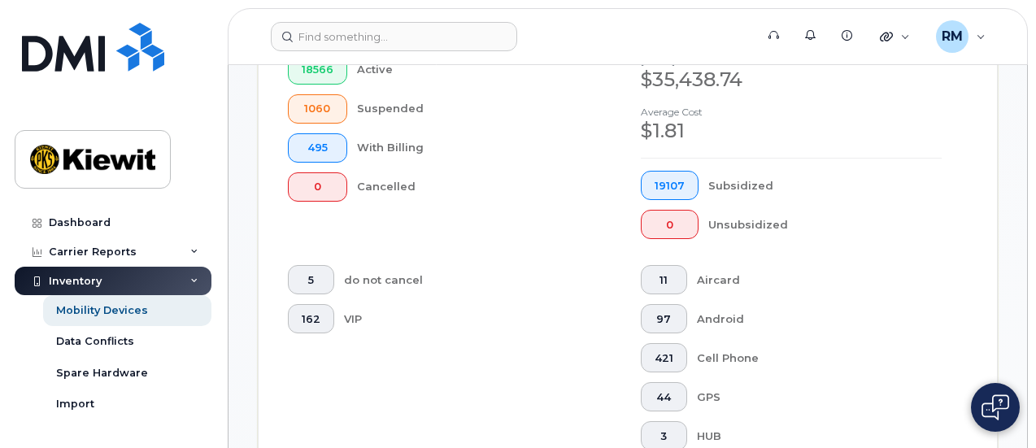
scroll to position [857, 0]
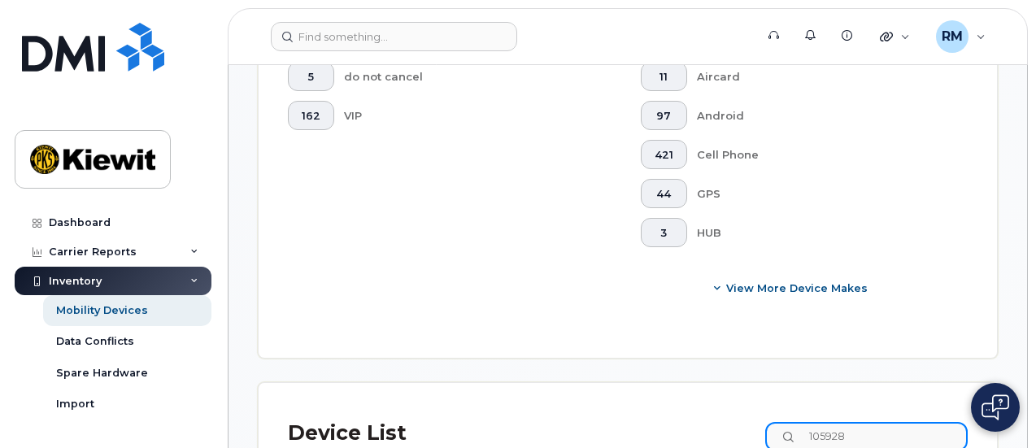
drag, startPoint x: 867, startPoint y: 189, endPoint x: 772, endPoint y: 176, distance: 96.0
click at [800, 422] on input "105928" at bounding box center [866, 436] width 202 height 29
type input "105408"
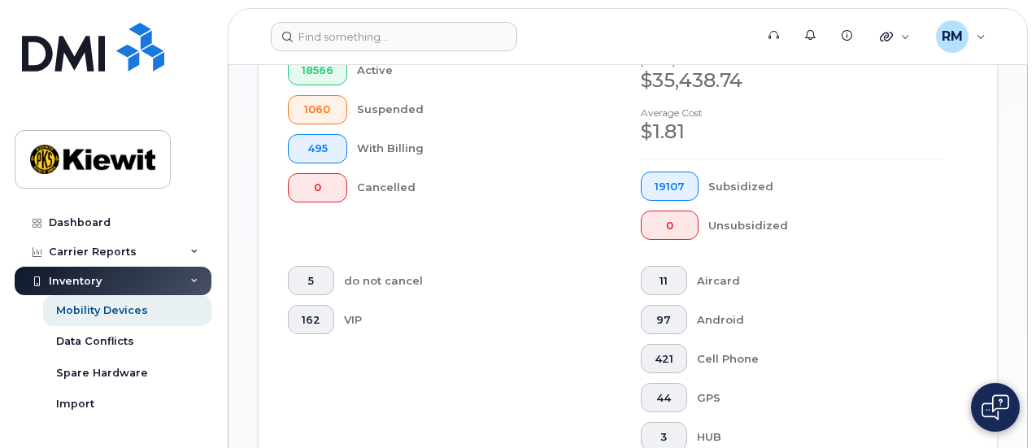
scroll to position [486, 0]
